Goal: Transaction & Acquisition: Purchase product/service

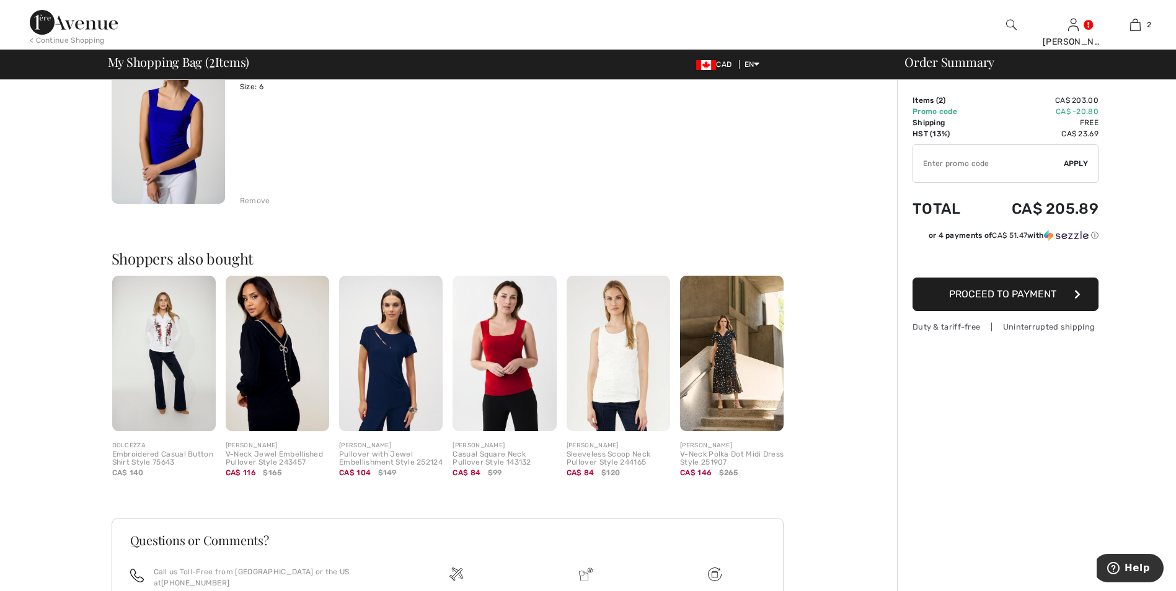
scroll to position [434, 0]
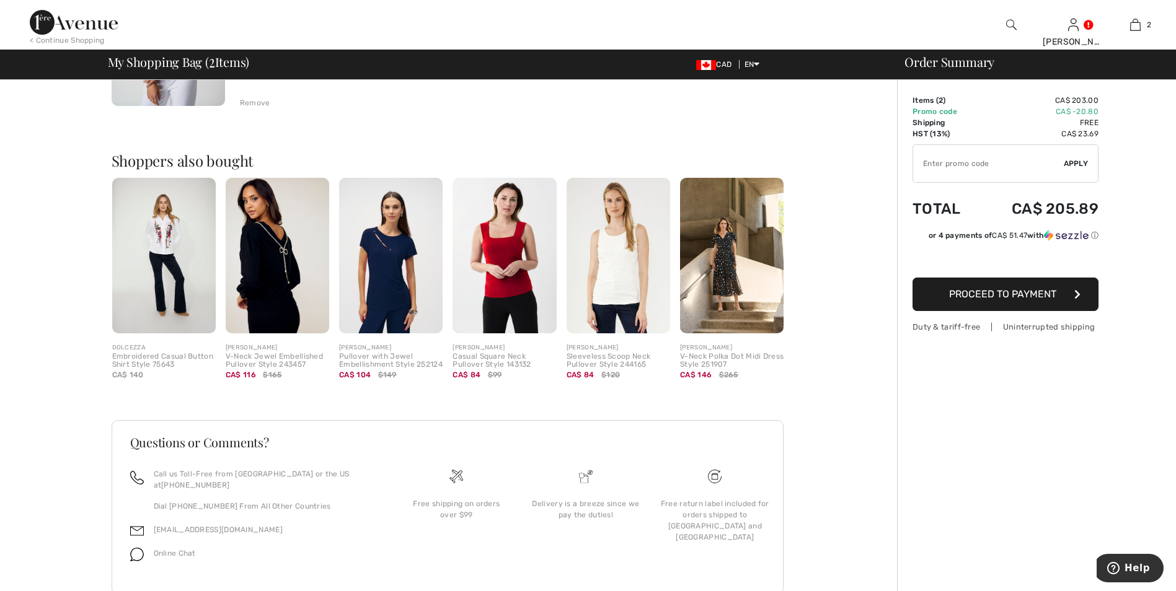
click at [509, 282] on img at bounding box center [503, 256] width 103 height 156
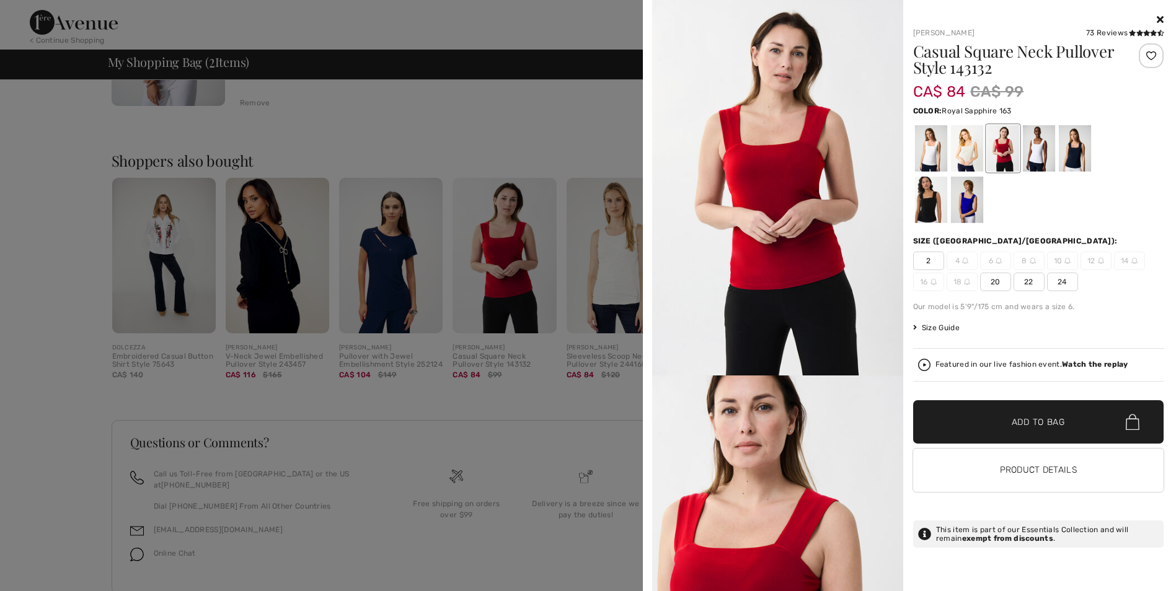
click at [969, 213] on div at bounding box center [966, 200] width 32 height 46
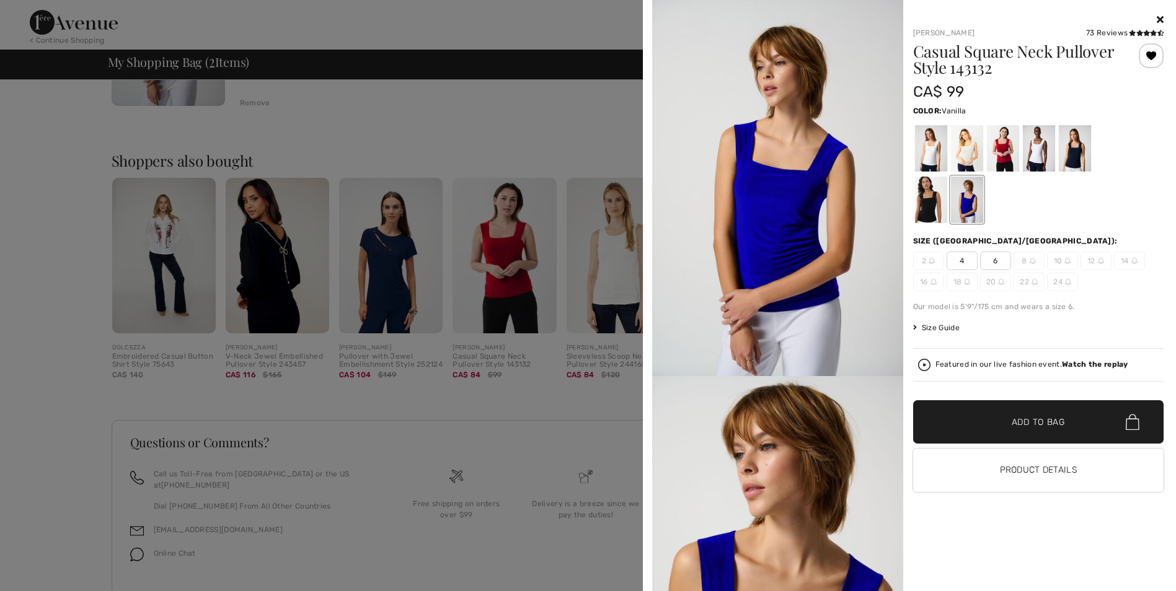
click at [934, 149] on div at bounding box center [930, 148] width 32 height 46
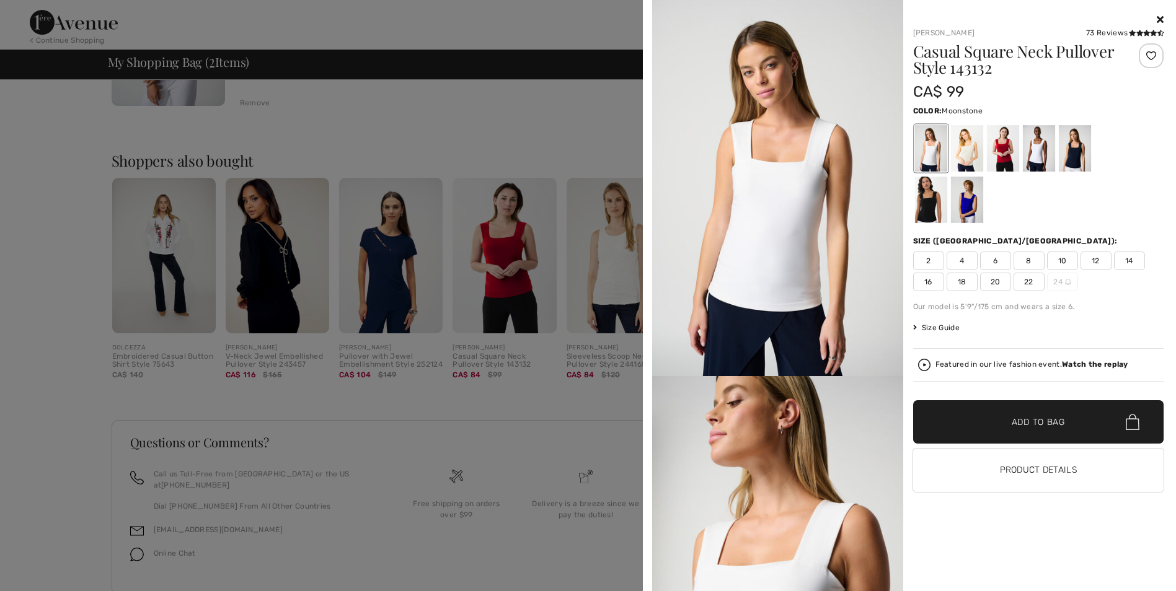
click at [974, 159] on div at bounding box center [966, 148] width 32 height 46
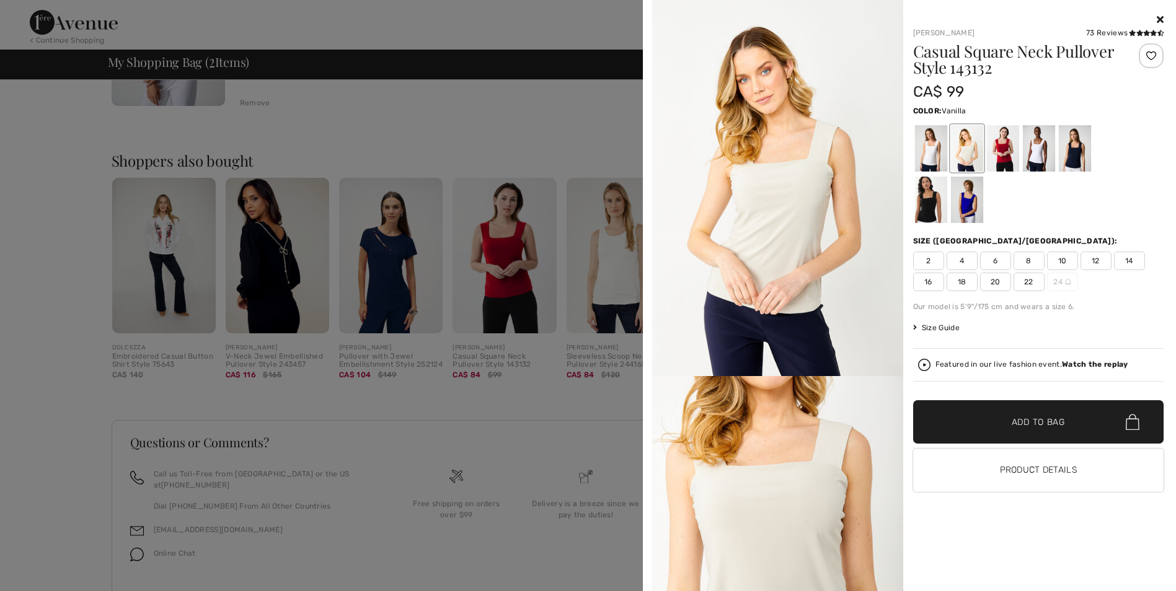
click at [936, 159] on div at bounding box center [930, 148] width 32 height 46
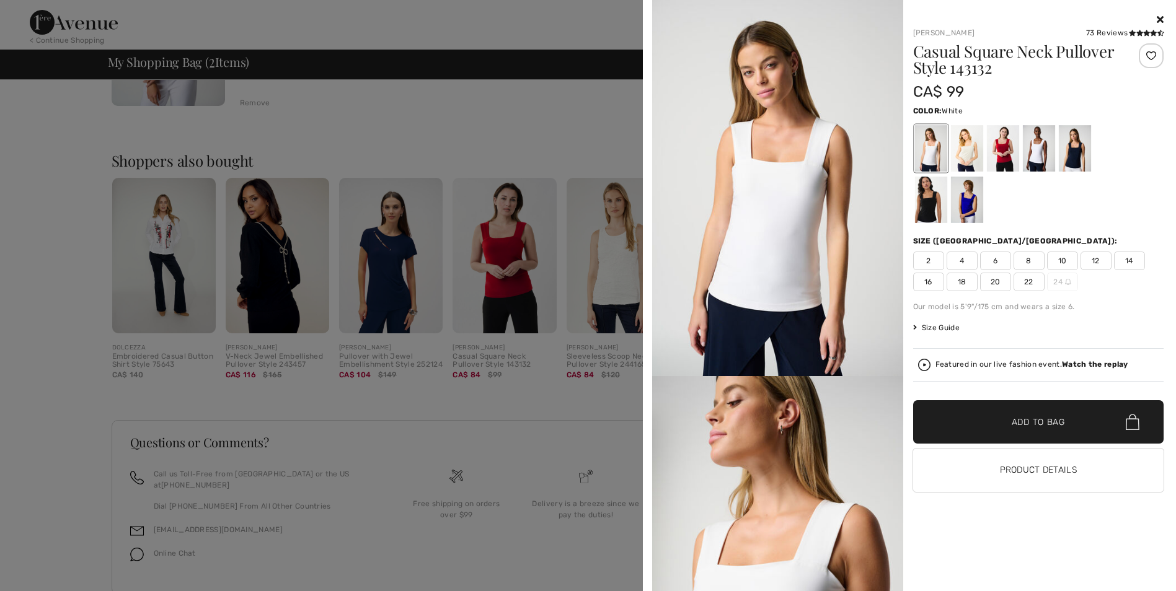
click at [1040, 152] on div at bounding box center [1038, 148] width 32 height 46
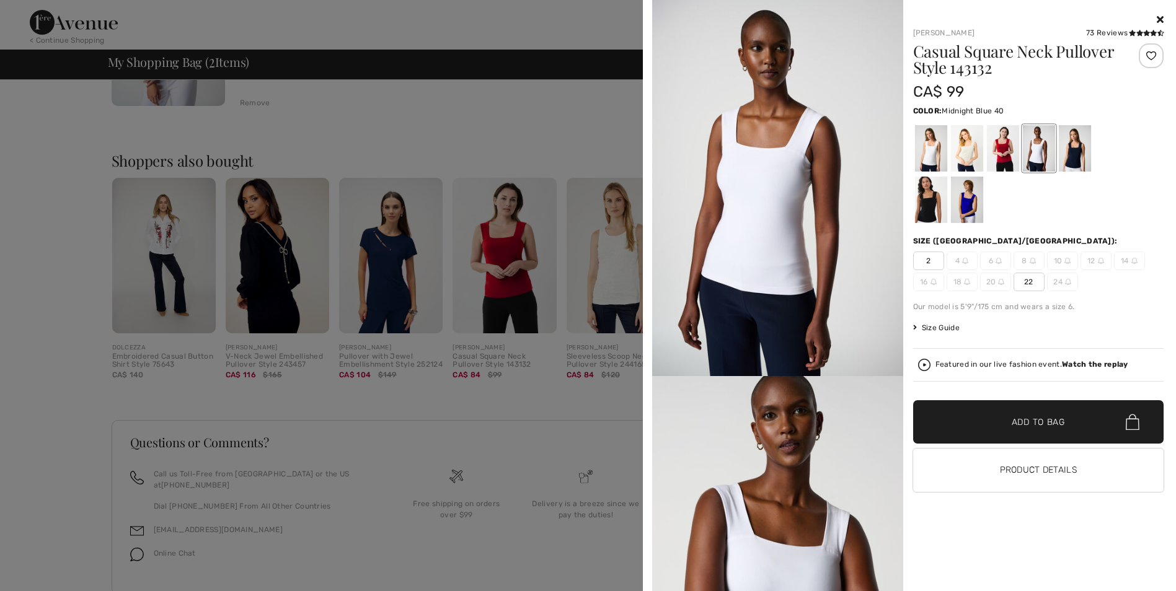
click at [1078, 157] on div at bounding box center [1074, 148] width 32 height 46
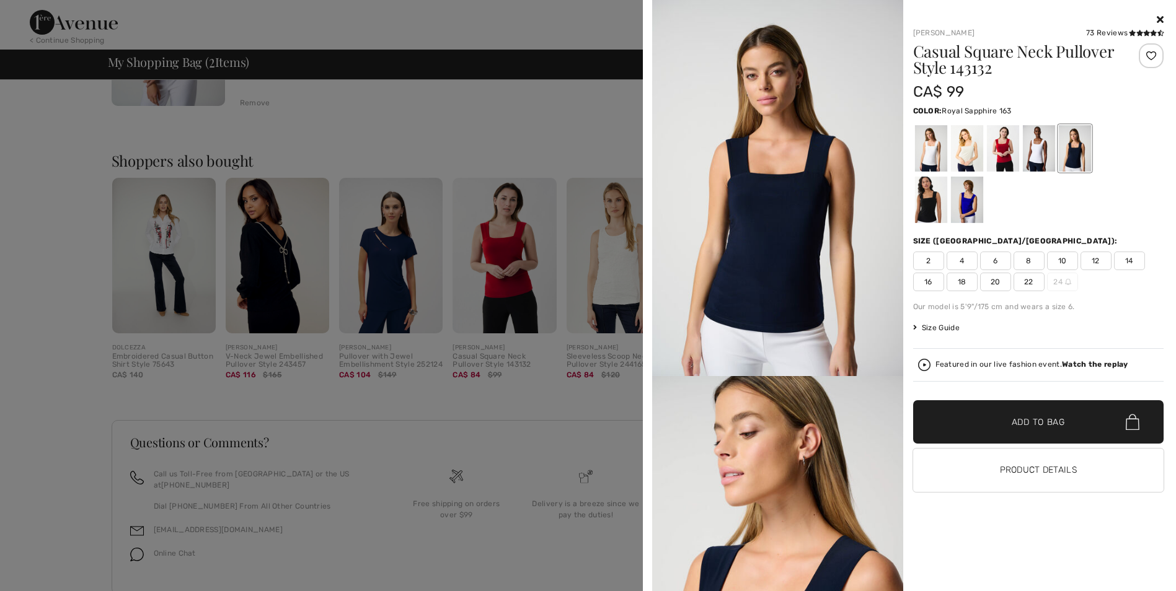
click at [966, 214] on div at bounding box center [966, 200] width 32 height 46
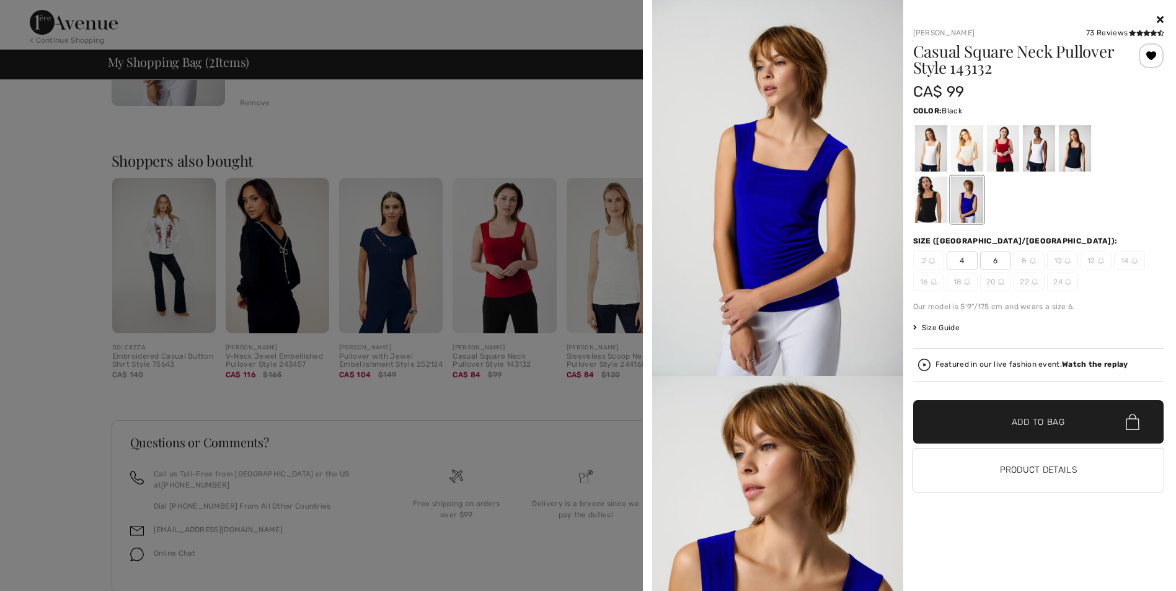
click at [922, 213] on div at bounding box center [930, 200] width 32 height 46
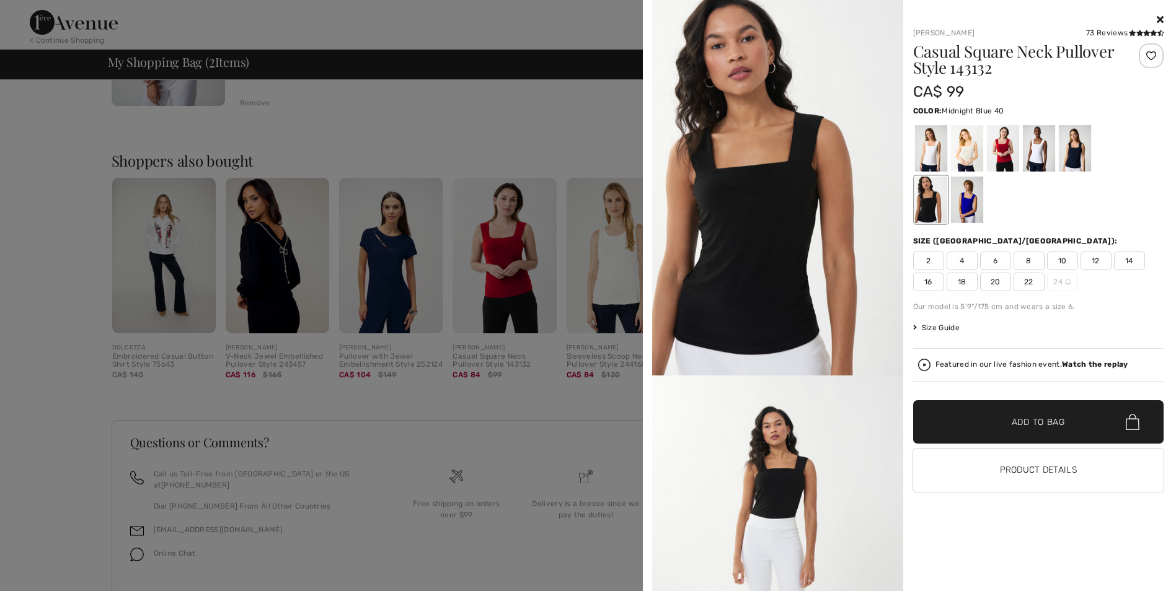
click at [1076, 154] on div at bounding box center [1074, 148] width 32 height 46
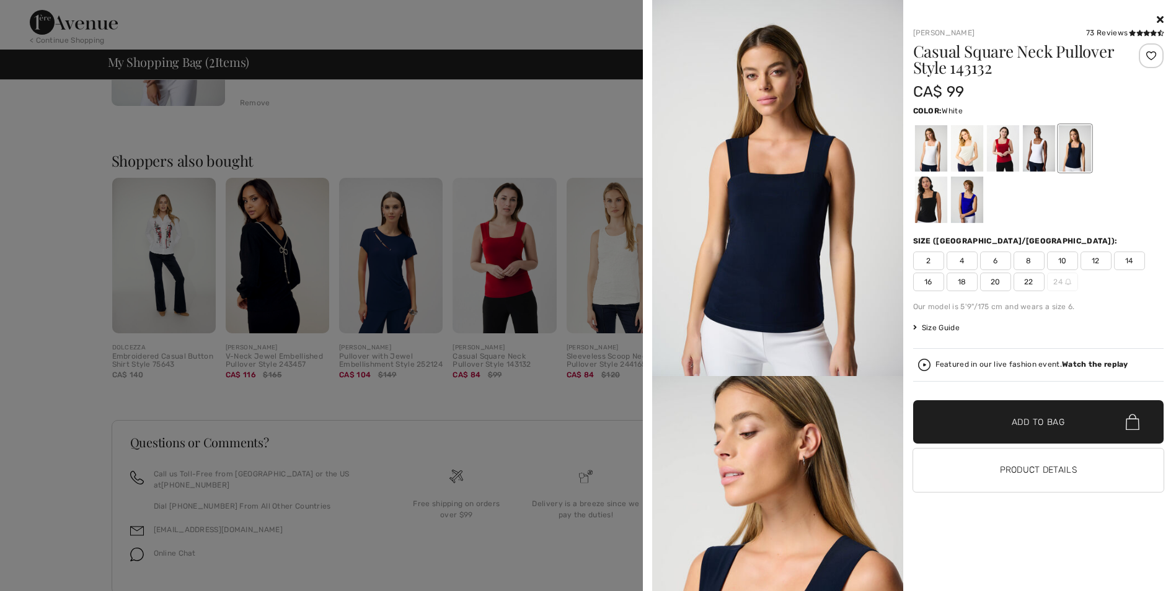
click at [1032, 155] on div at bounding box center [1038, 148] width 32 height 46
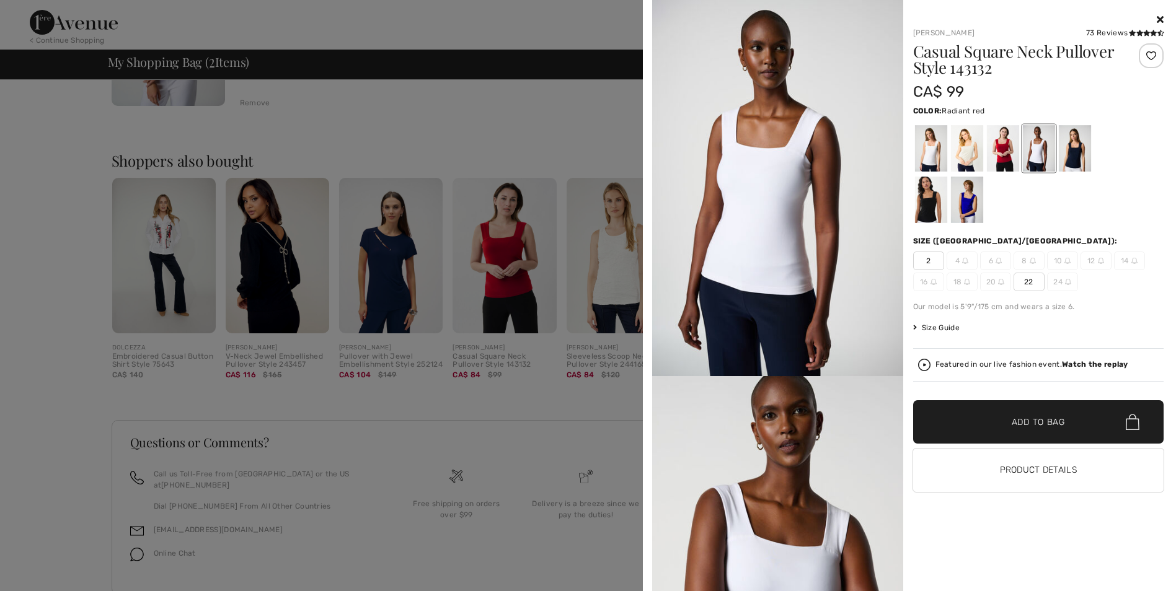
click at [1003, 155] on div at bounding box center [1002, 148] width 32 height 46
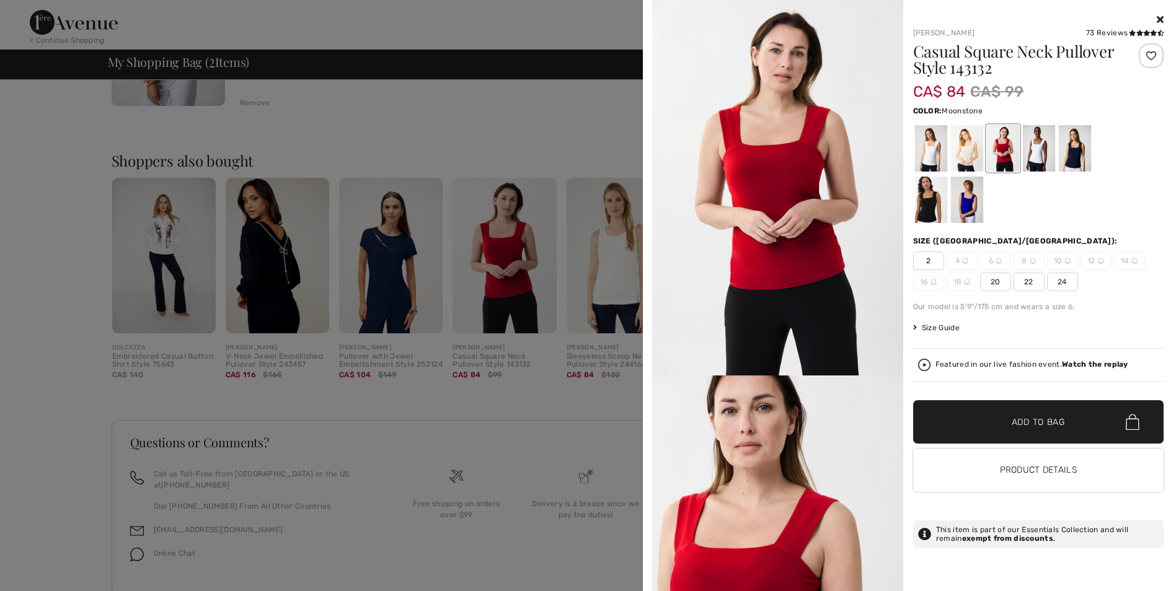
click at [971, 153] on div at bounding box center [966, 148] width 32 height 46
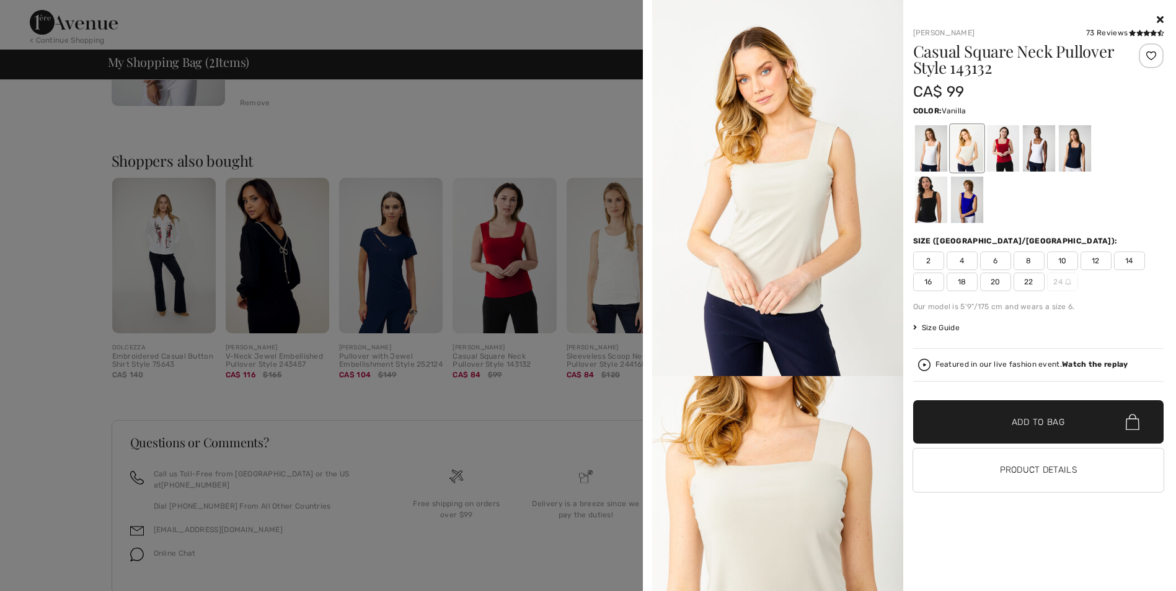
click at [932, 160] on div at bounding box center [930, 148] width 32 height 46
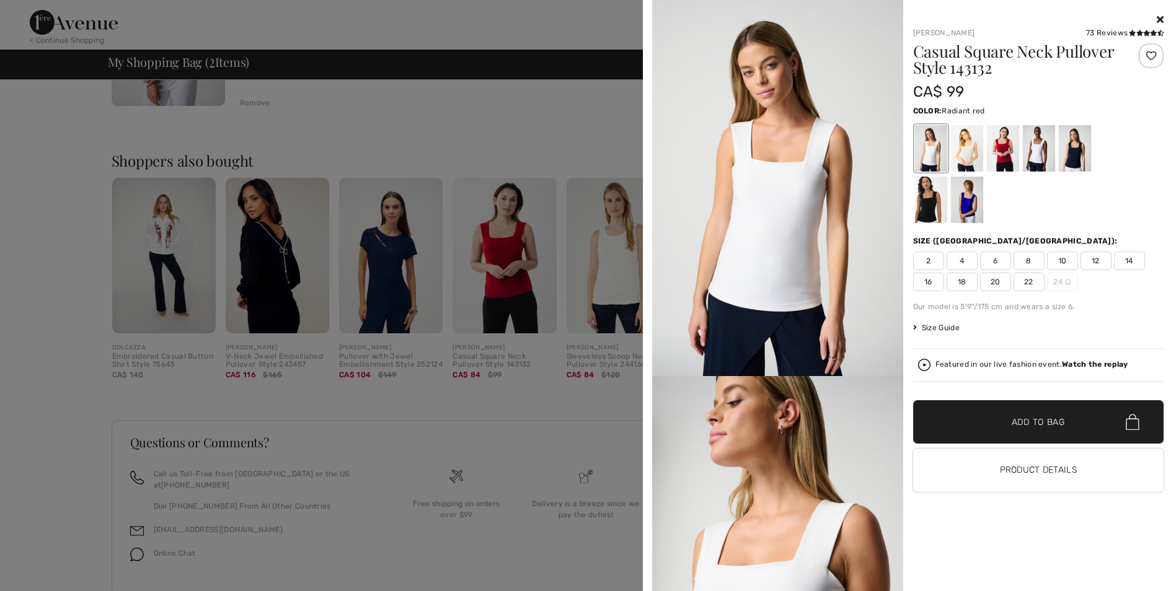
click at [1010, 161] on div at bounding box center [1002, 148] width 32 height 46
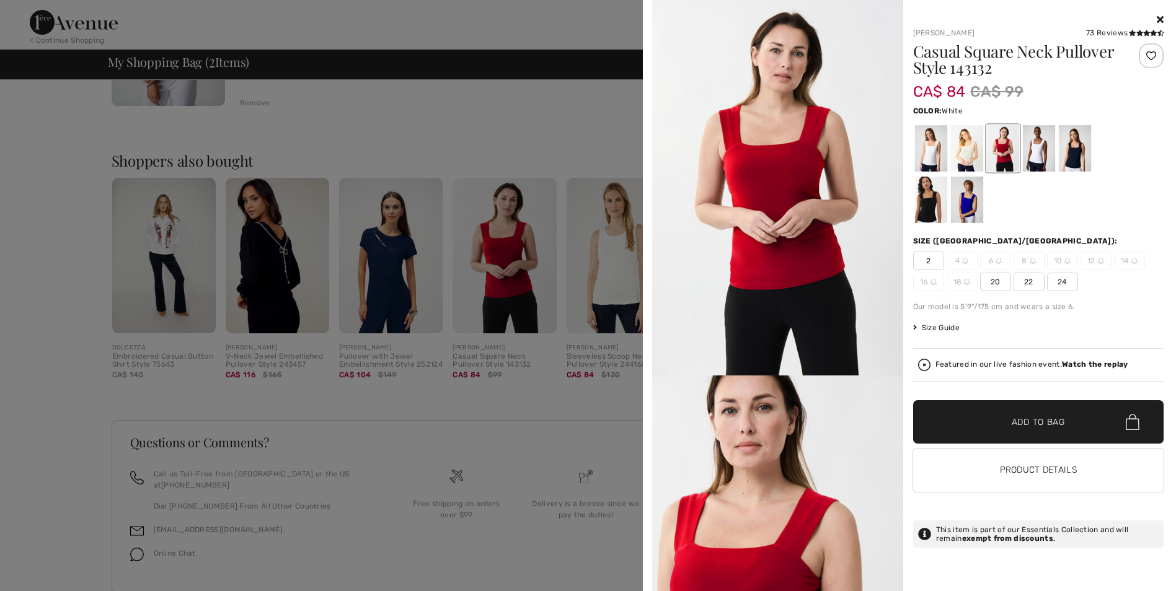
click at [1039, 157] on div at bounding box center [1038, 148] width 32 height 46
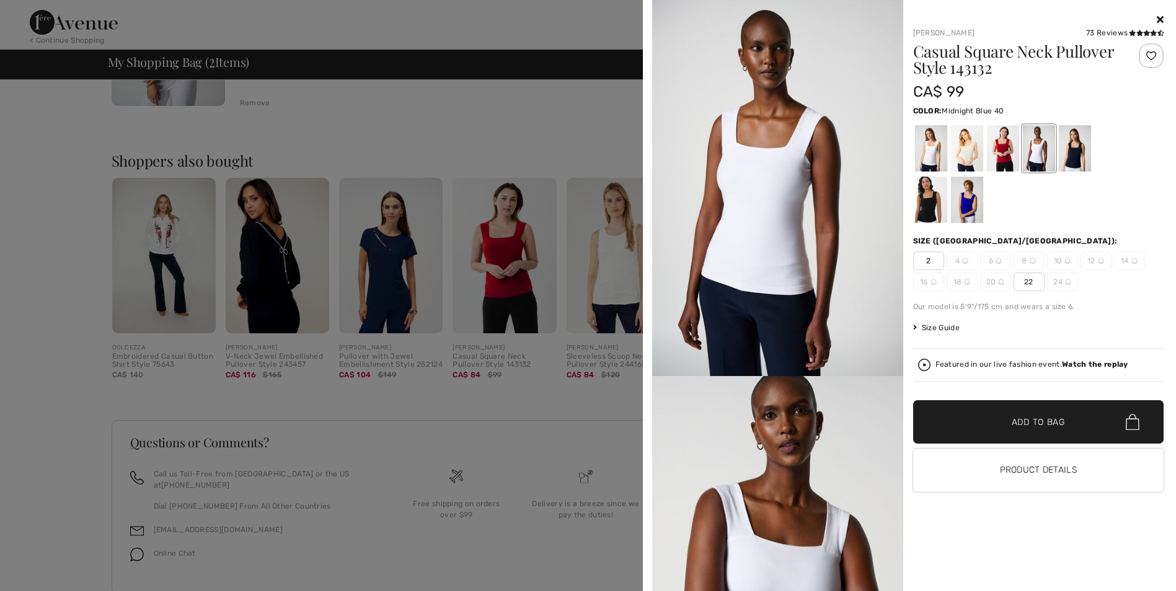
click at [1074, 150] on div at bounding box center [1074, 148] width 32 height 46
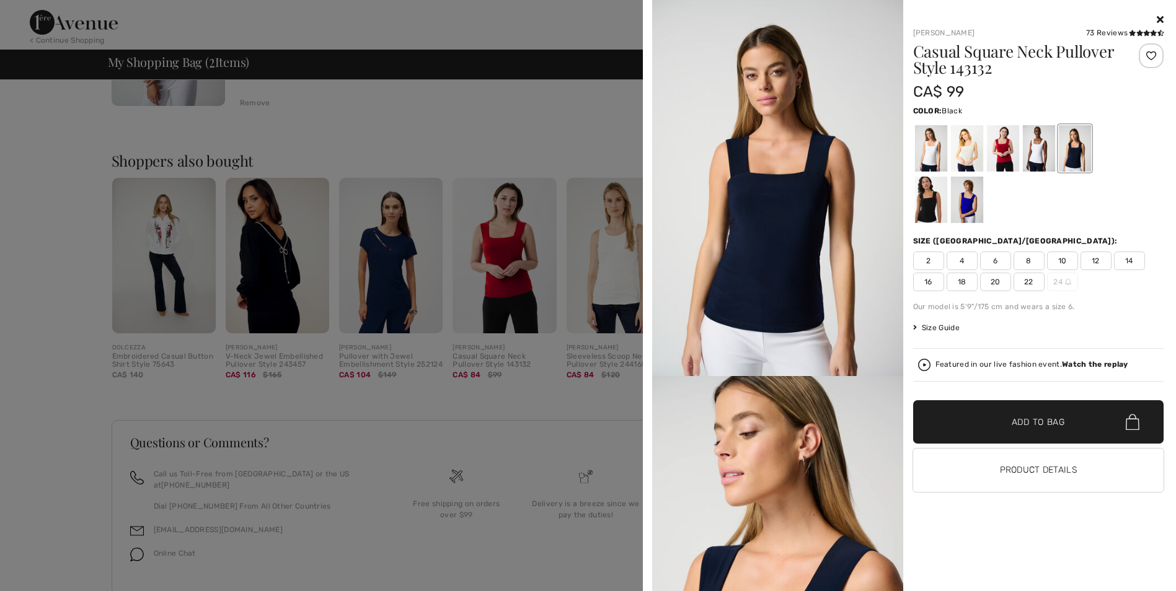
click at [933, 209] on div at bounding box center [930, 200] width 32 height 46
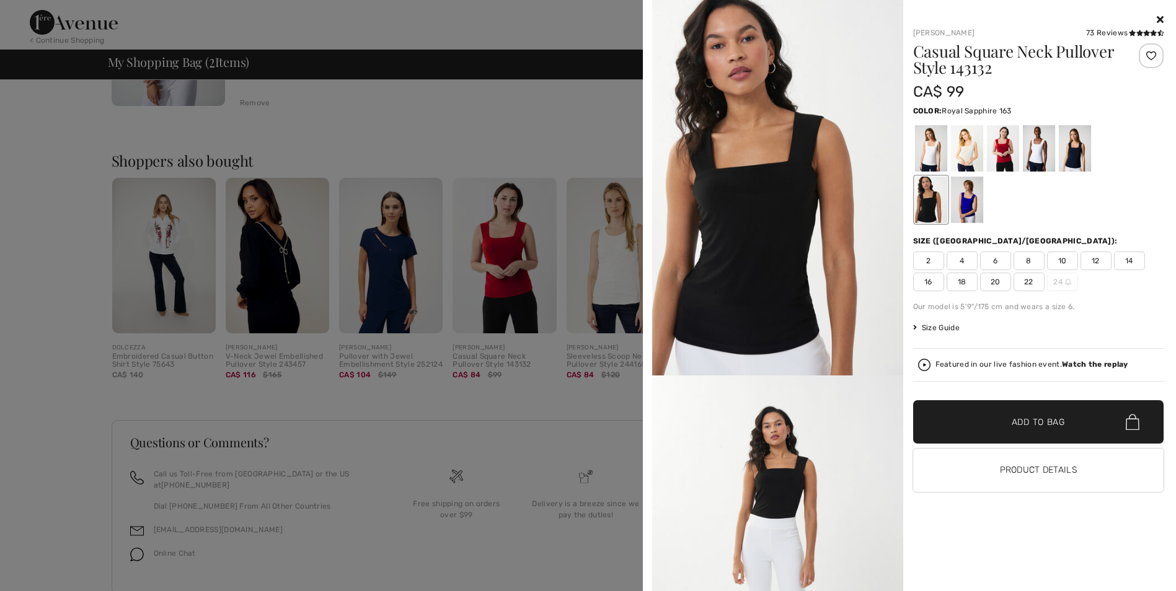
click at [966, 200] on div at bounding box center [966, 200] width 32 height 46
